Goal: Find specific page/section: Find specific page/section

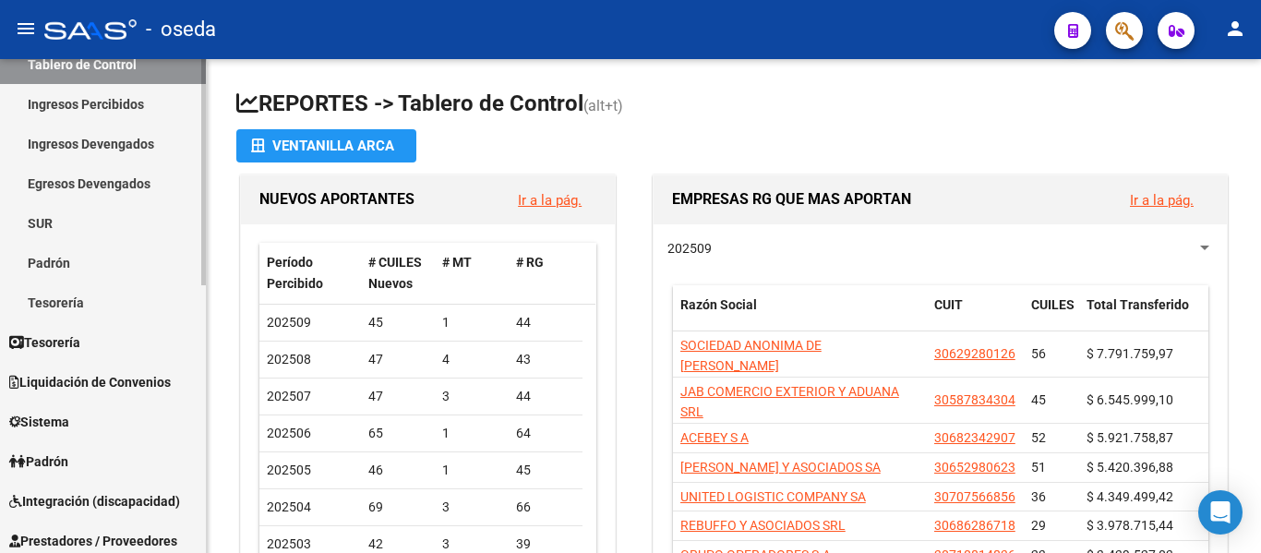
scroll to position [185, 0]
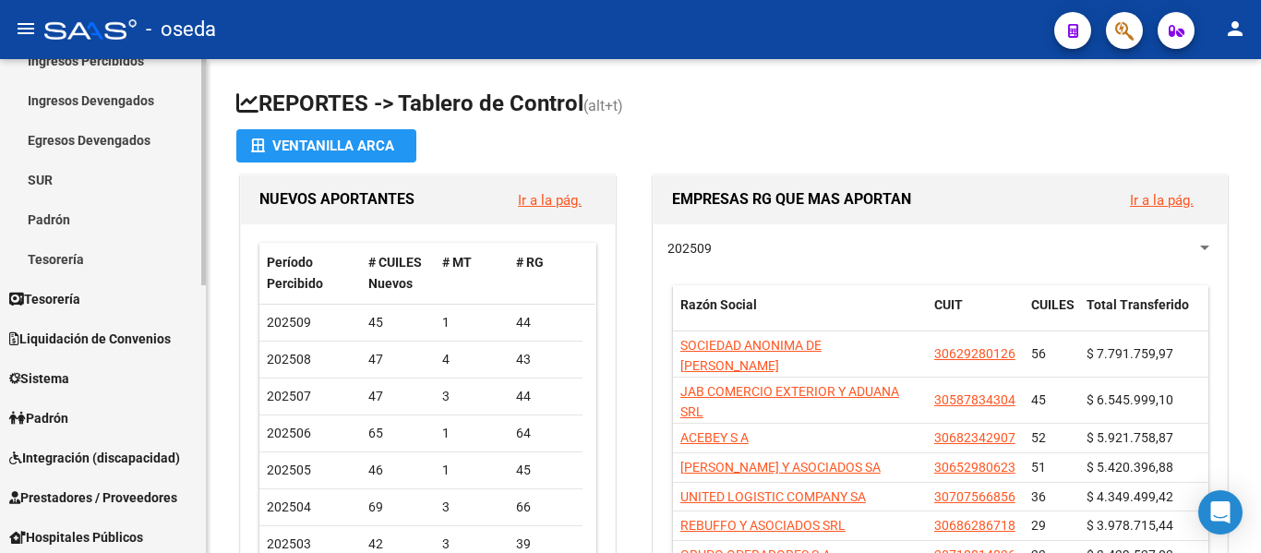
click at [65, 416] on span "Padrón" at bounding box center [38, 418] width 59 height 20
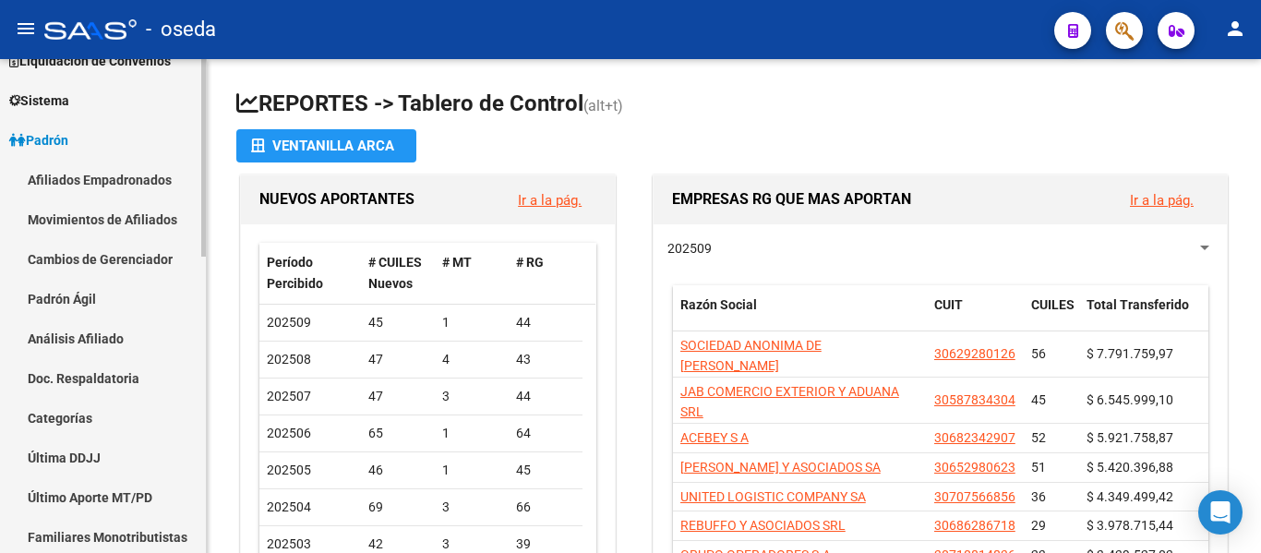
scroll to position [243, 0]
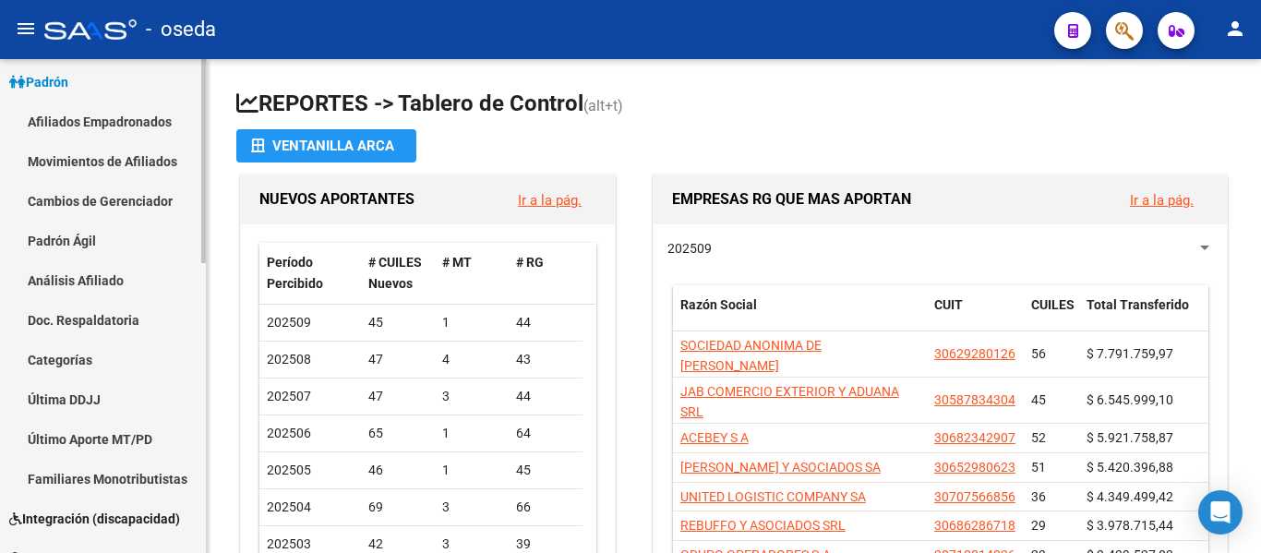
click at [105, 115] on link "Afiliados Empadronados" at bounding box center [103, 122] width 206 height 40
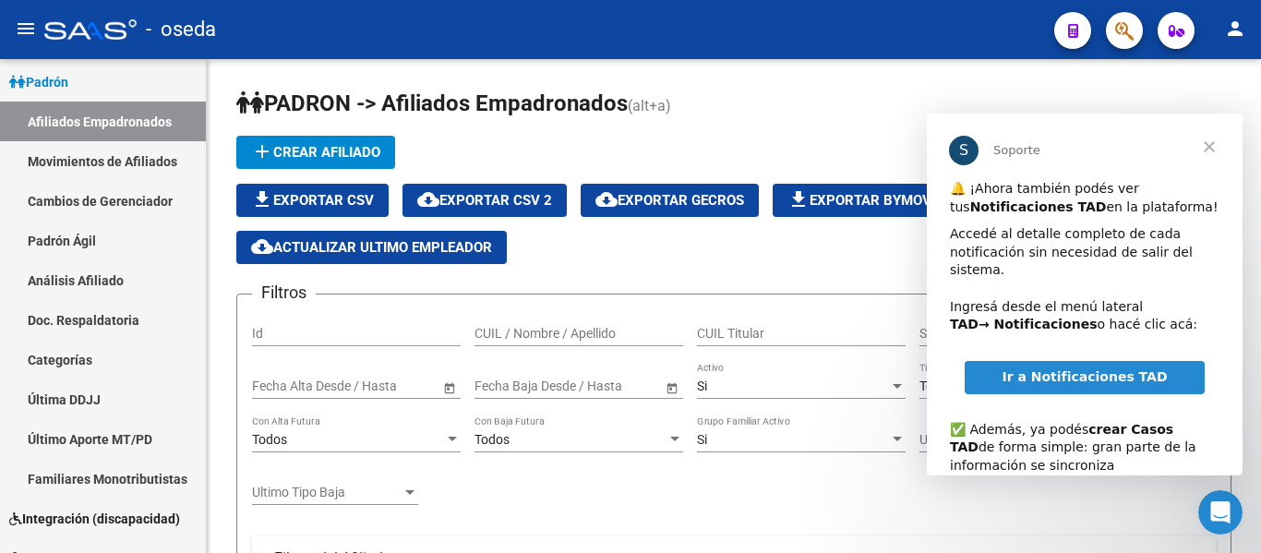
click at [1218, 138] on span "Cerrar" at bounding box center [1209, 147] width 66 height 66
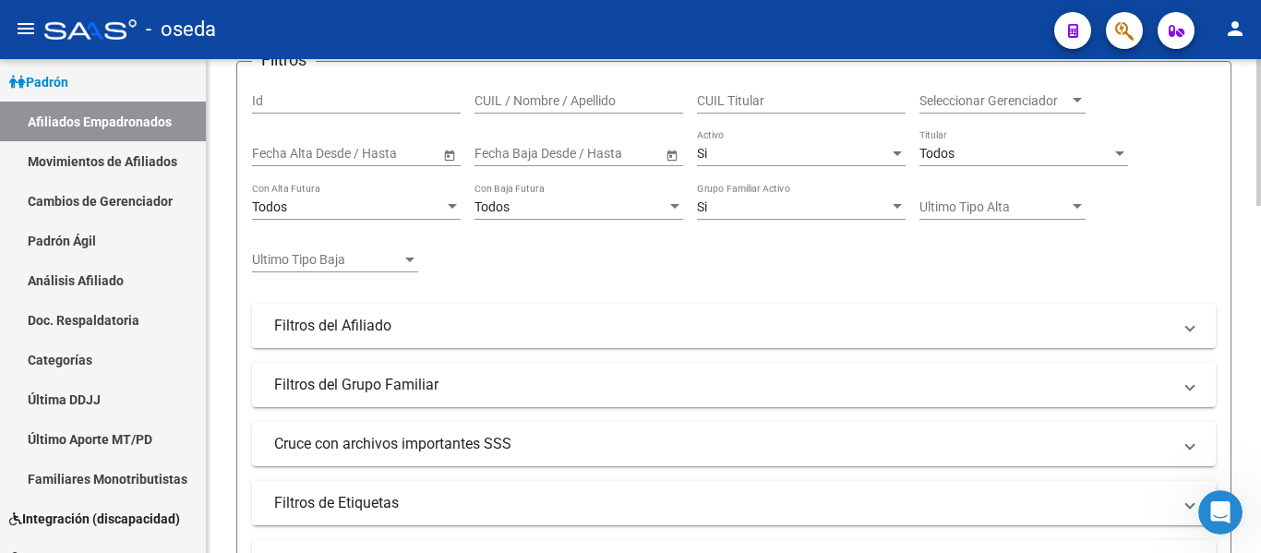
scroll to position [277, 0]
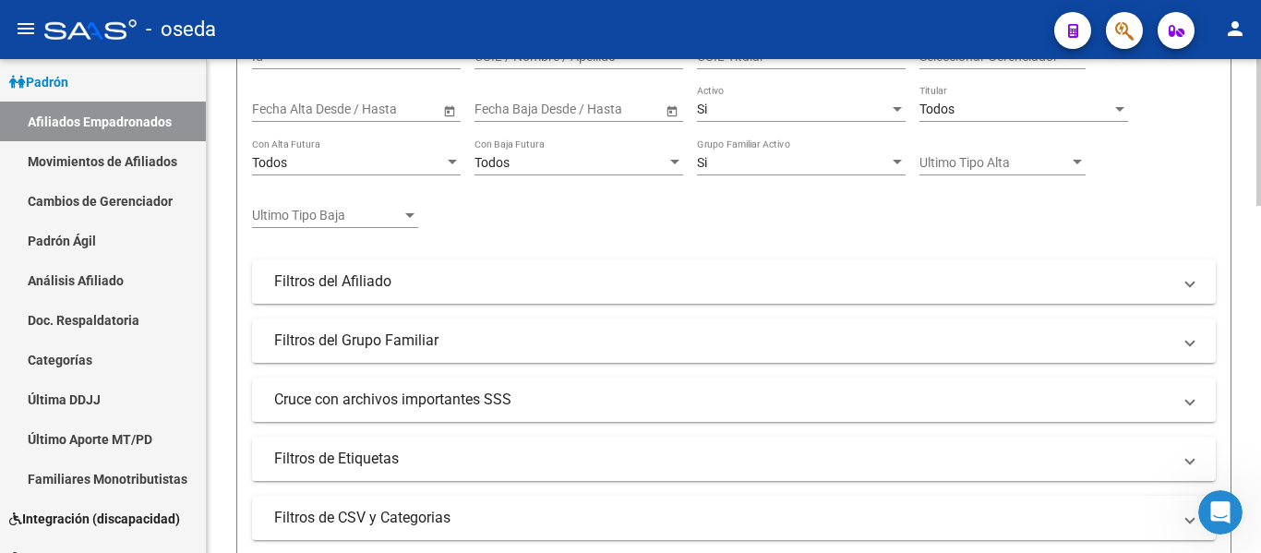
click at [415, 453] on mat-panel-title "Filtros de Etiquetas" at bounding box center [722, 459] width 897 height 20
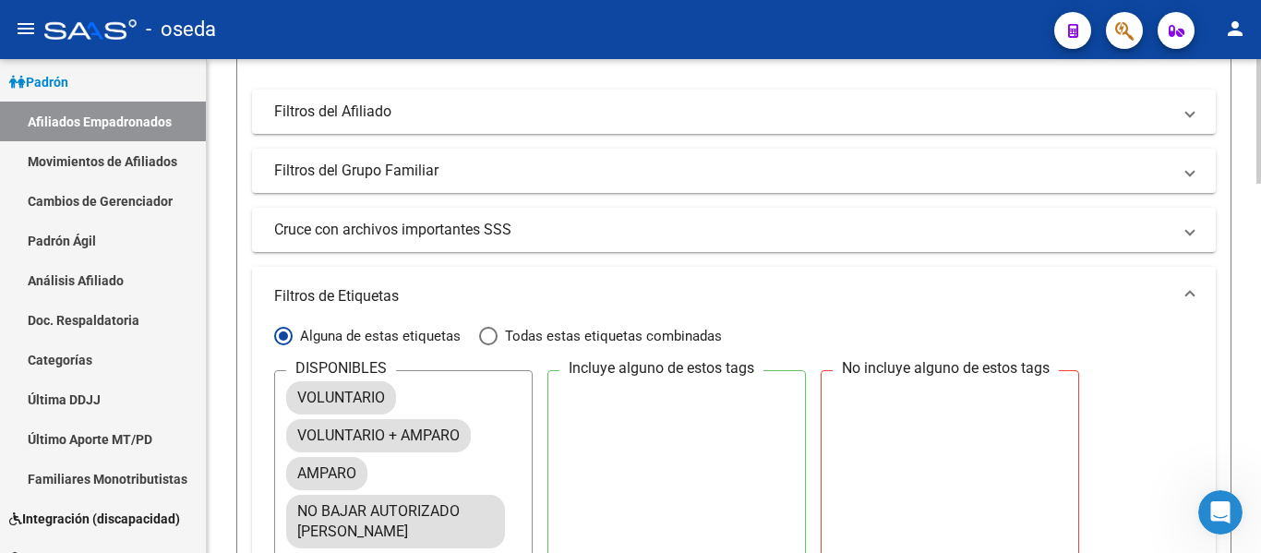
scroll to position [462, 0]
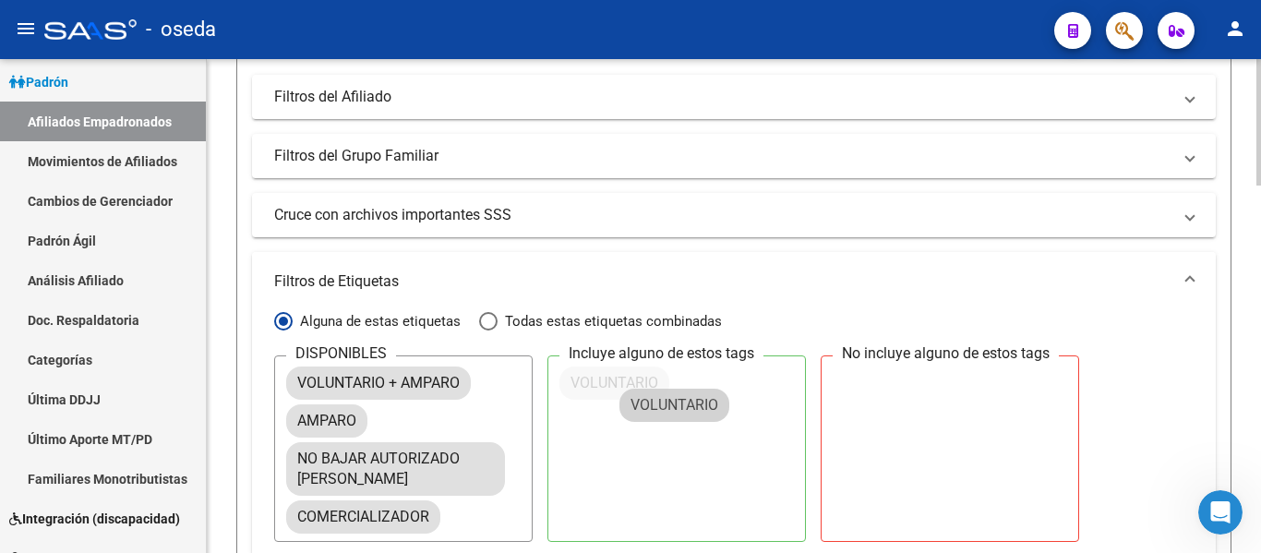
drag, startPoint x: 364, startPoint y: 384, endPoint x: 699, endPoint y: 406, distance: 335.9
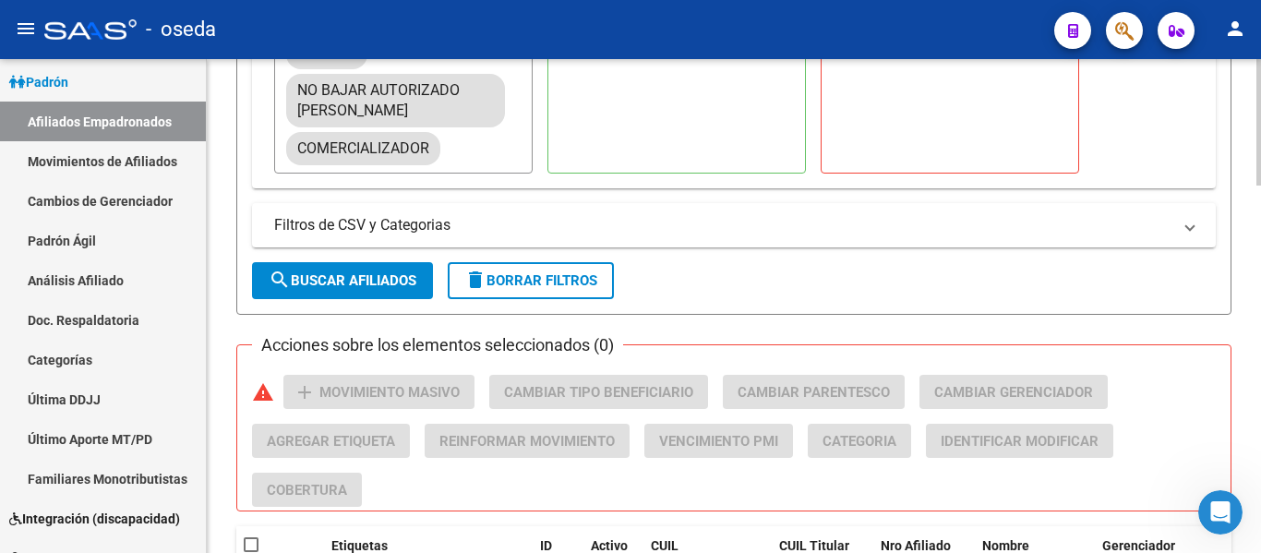
scroll to position [831, 0]
click at [328, 291] on button "search Buscar Afiliados" at bounding box center [342, 279] width 181 height 37
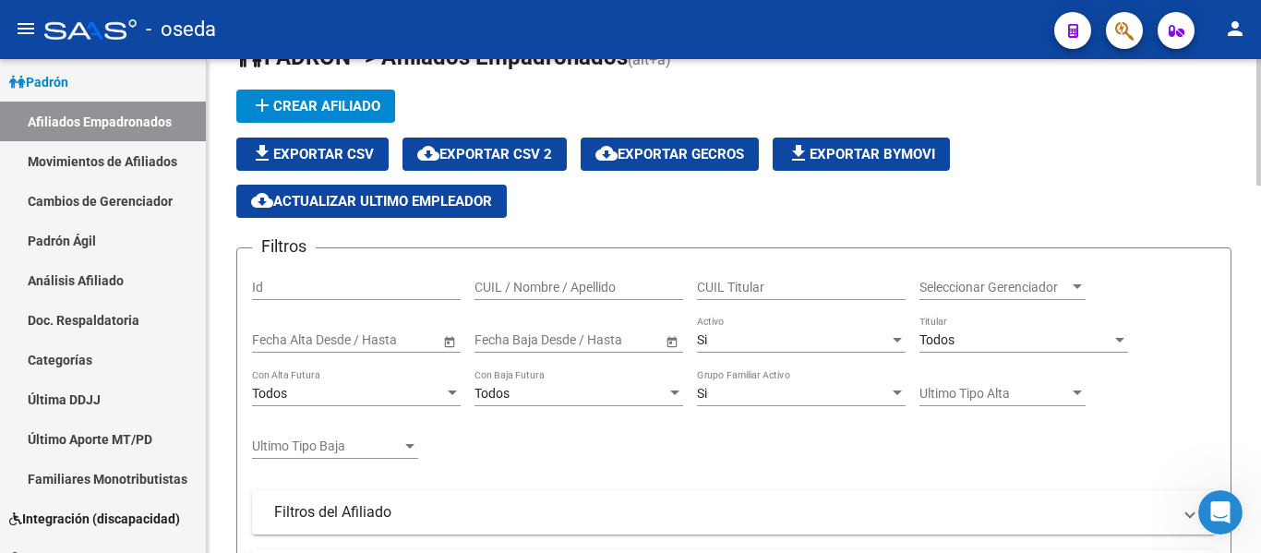
scroll to position [0, 0]
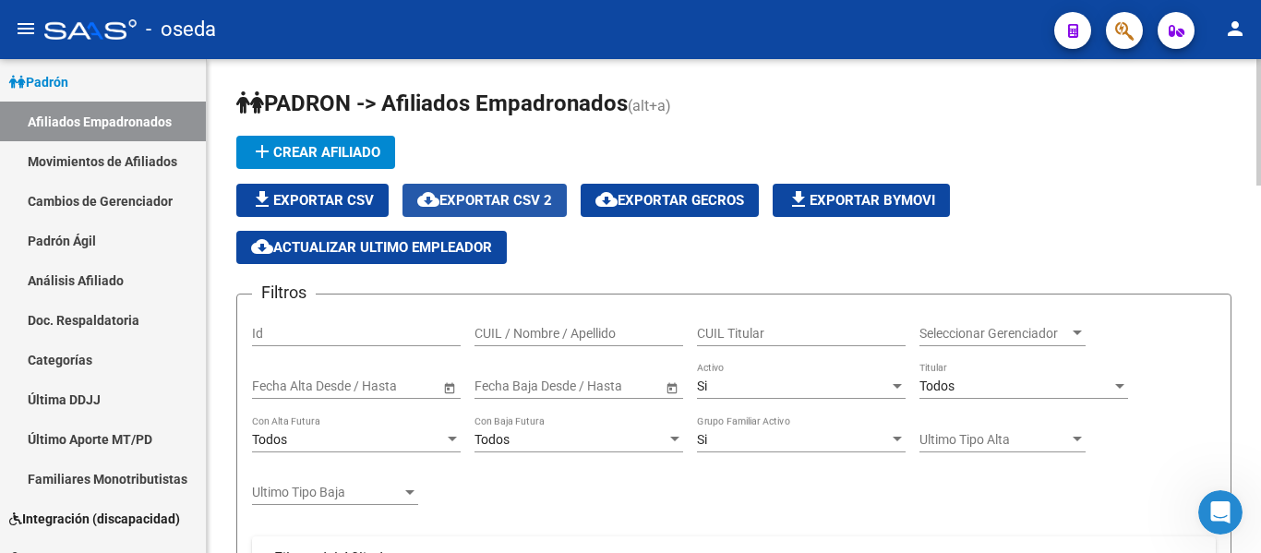
click at [527, 197] on span "cloud_download Exportar CSV 2" at bounding box center [484, 200] width 135 height 17
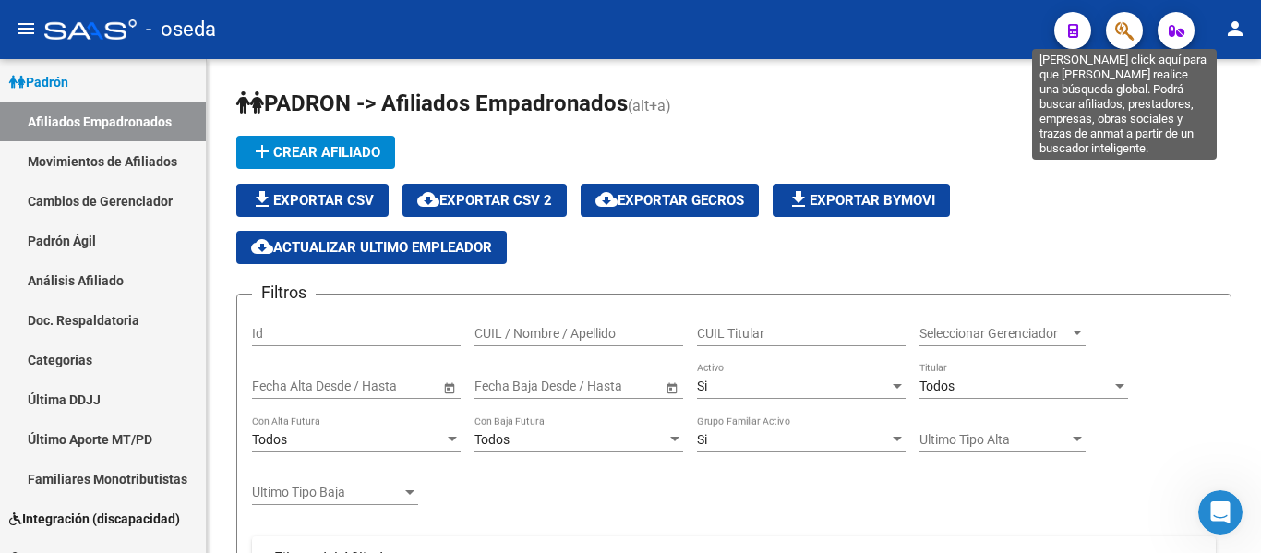
click at [1126, 27] on icon "button" at bounding box center [1124, 30] width 18 height 21
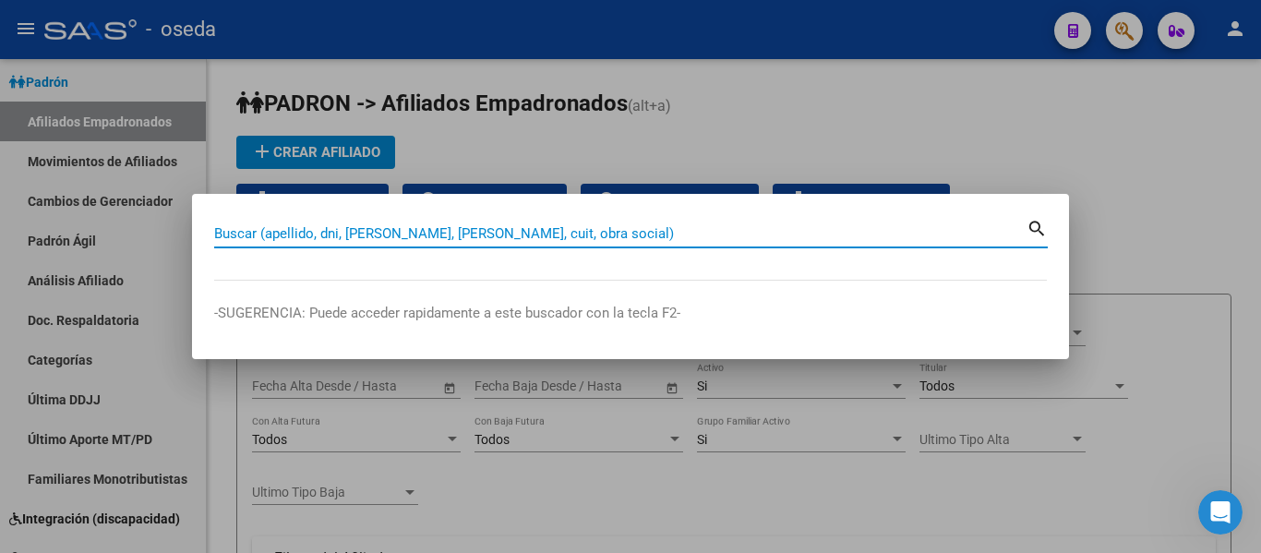
paste input "27482430061"
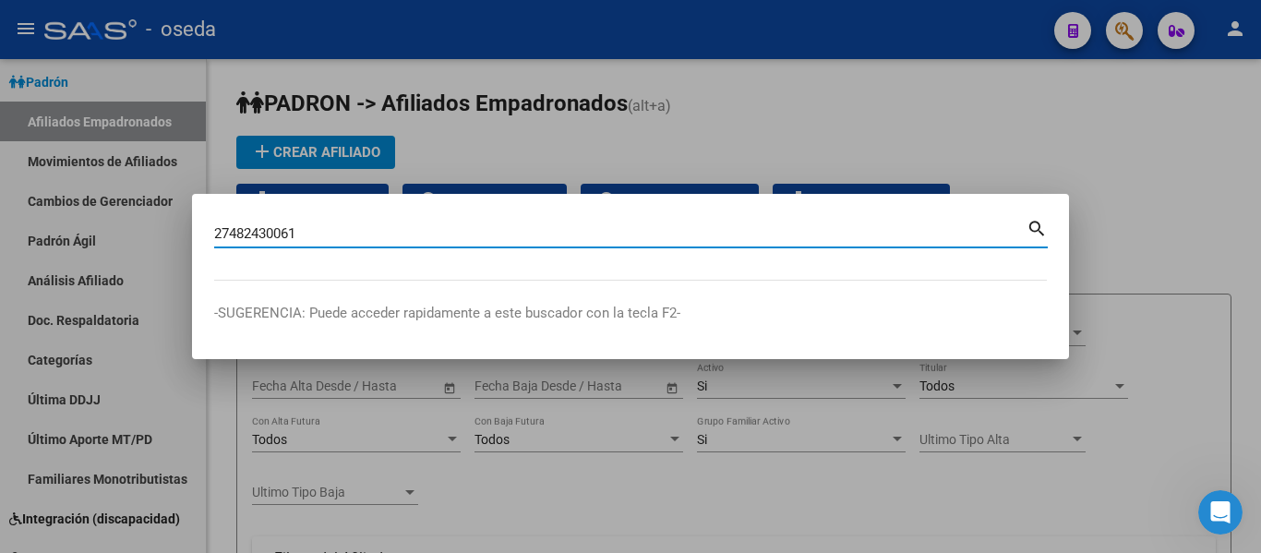
type input "27482430061"
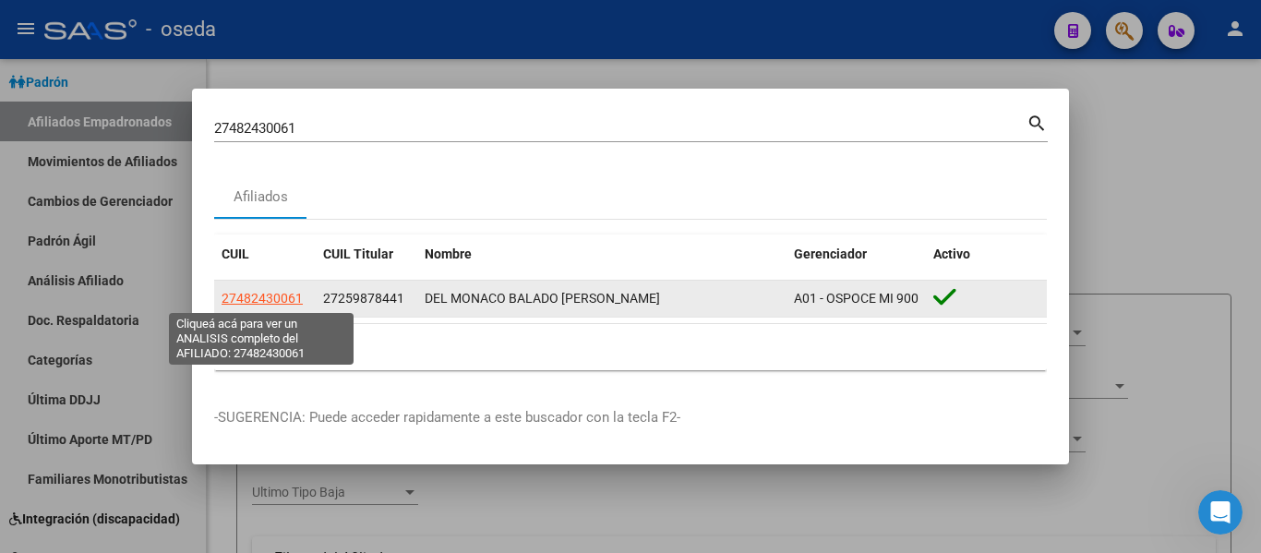
click at [282, 296] on span "27482430061" at bounding box center [262, 298] width 81 height 15
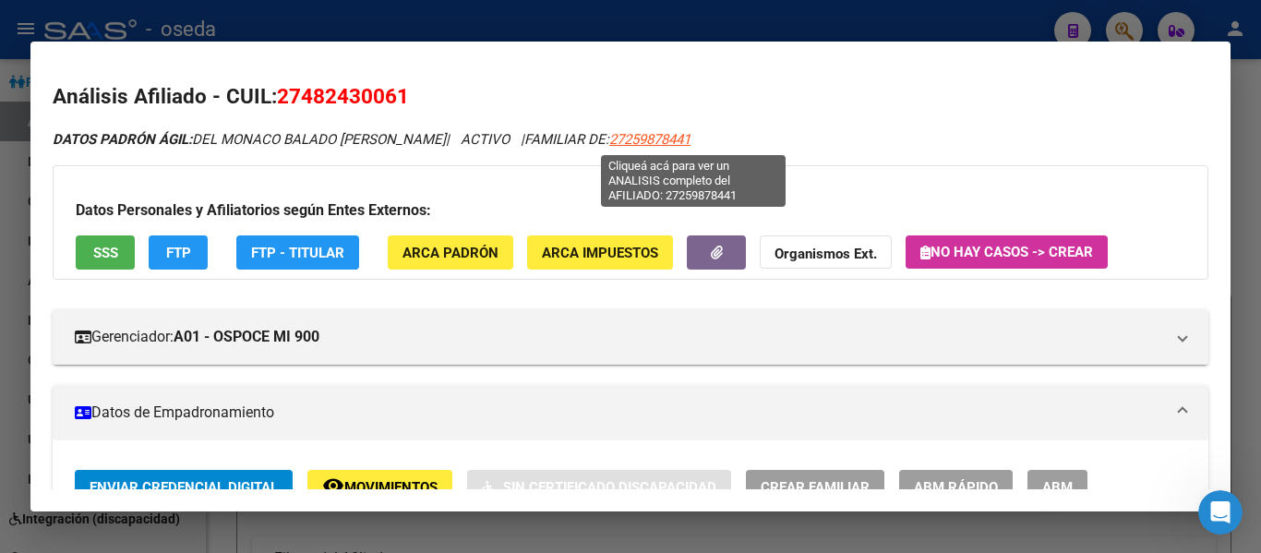
click at [691, 141] on span "27259878441" at bounding box center [649, 139] width 81 height 17
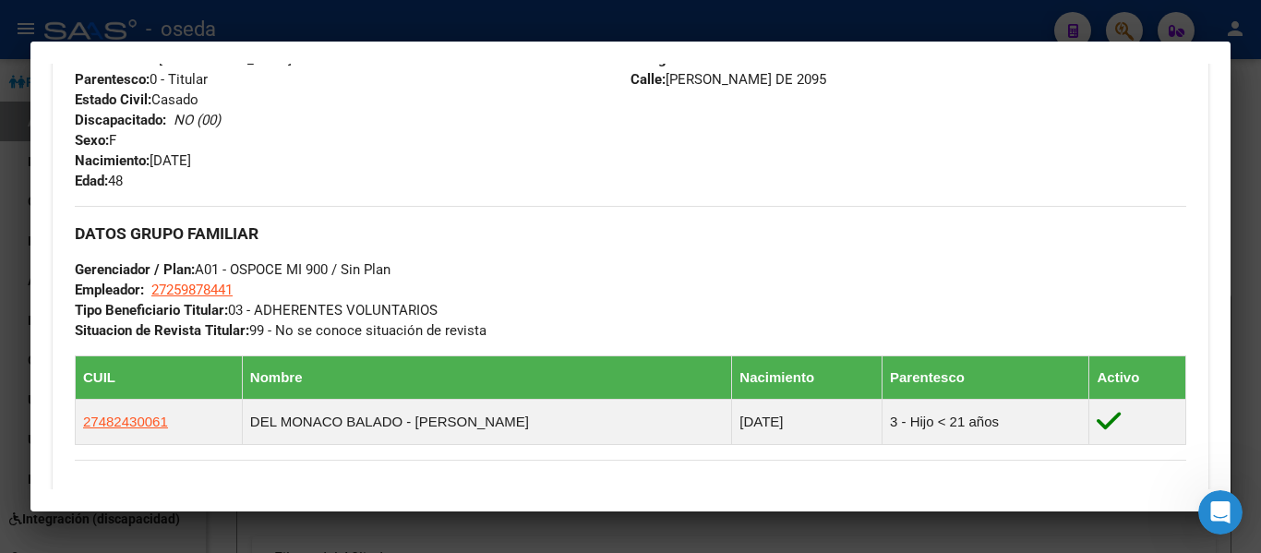
scroll to position [739, 0]
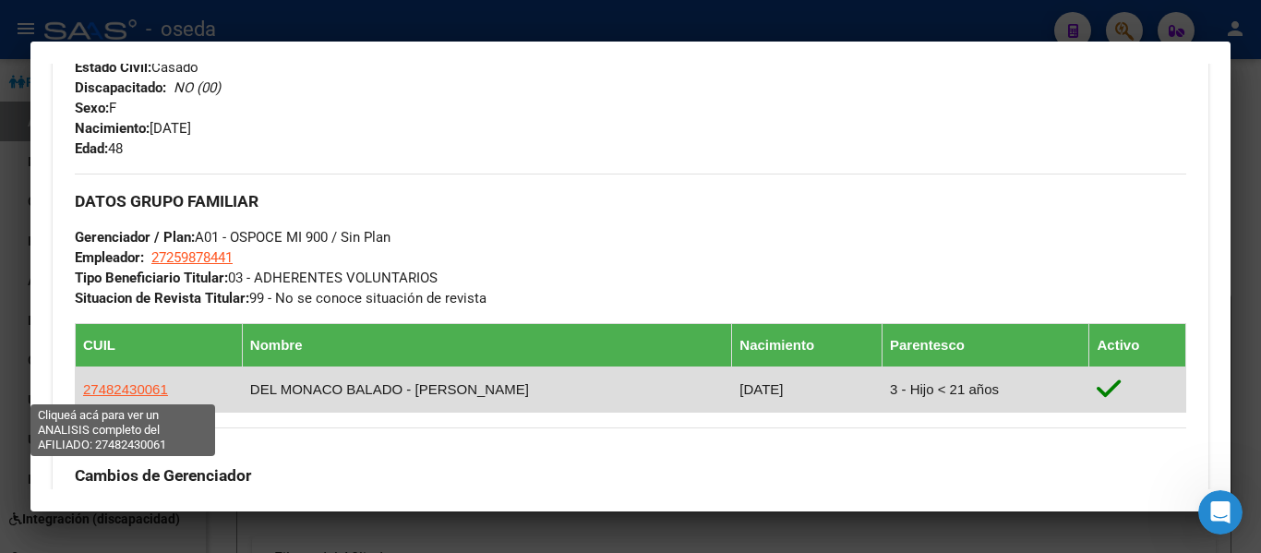
click at [138, 388] on span "27482430061" at bounding box center [125, 389] width 85 height 16
type textarea "27482430061"
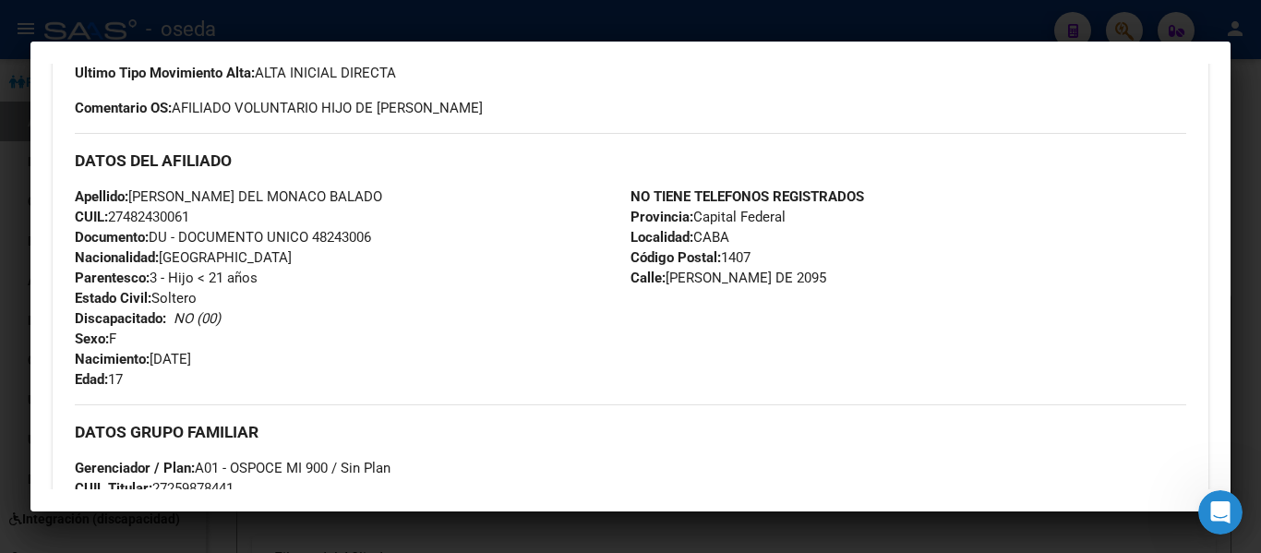
scroll to position [554, 0]
